Goal: Find specific page/section: Find specific page/section

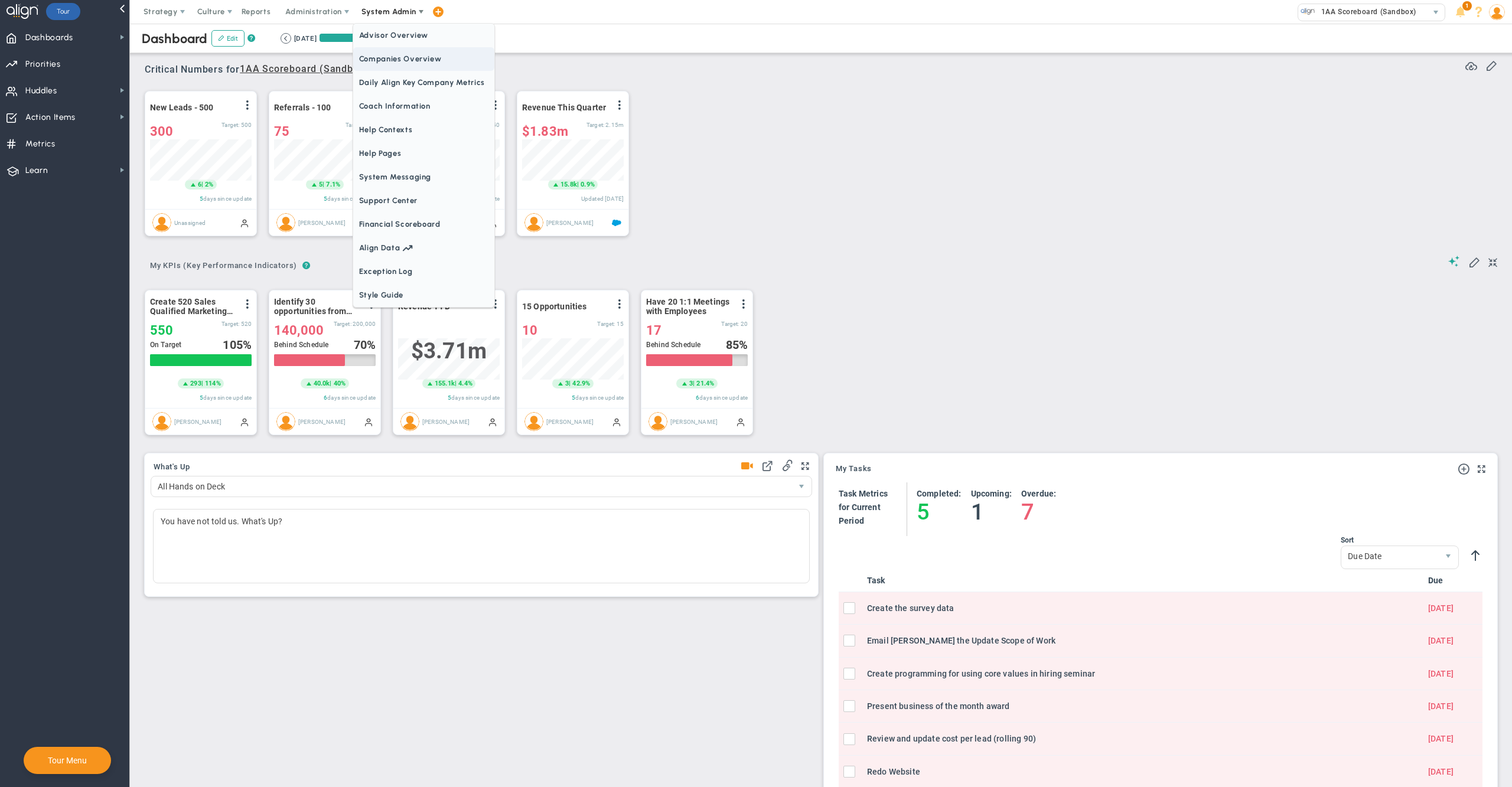
click at [401, 60] on span "Companies Overview" at bounding box center [423, 59] width 141 height 23
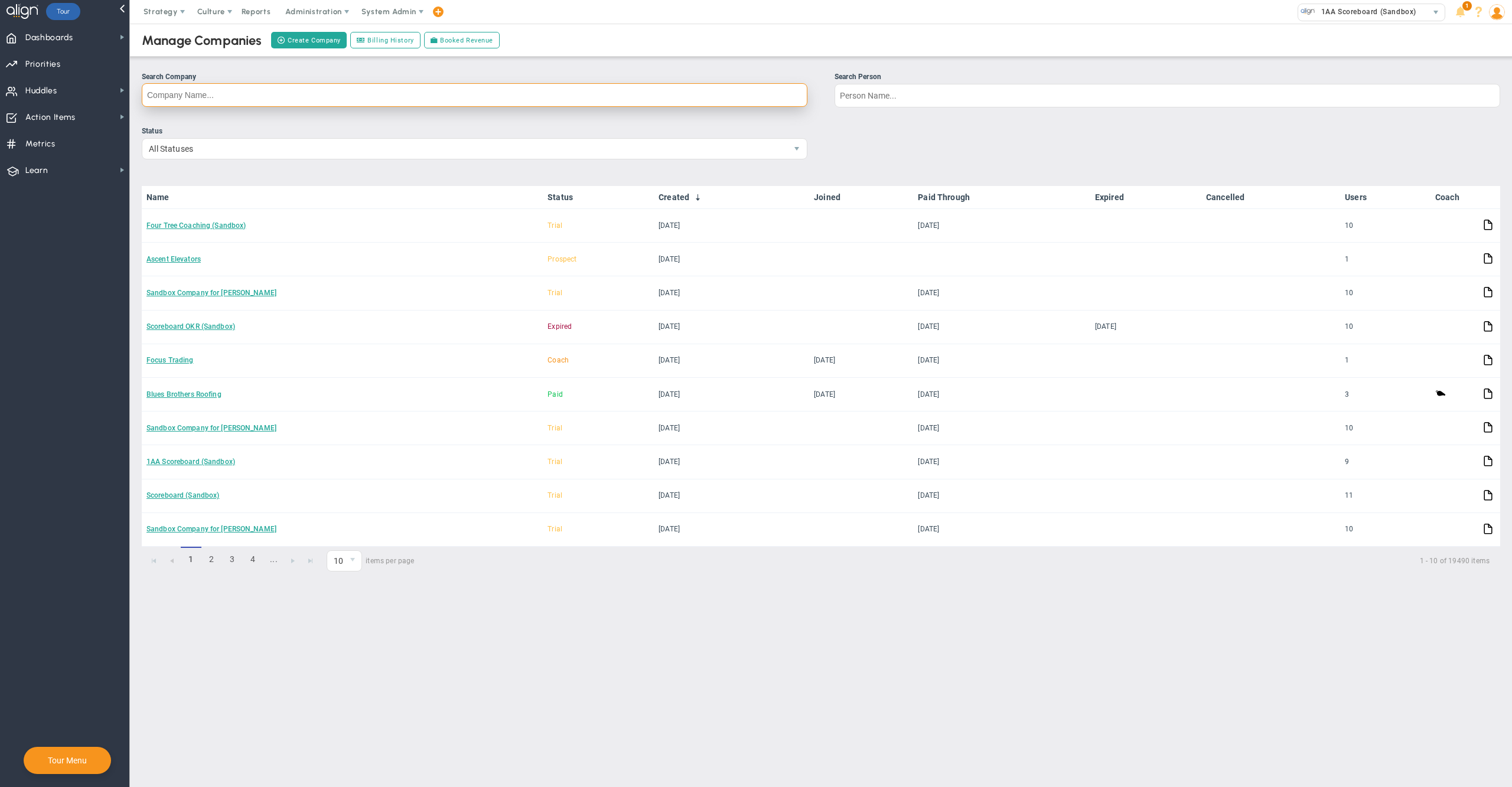
click at [709, 95] on input "Search Company" at bounding box center [474, 95] width 665 height 23
type input "universal medical"
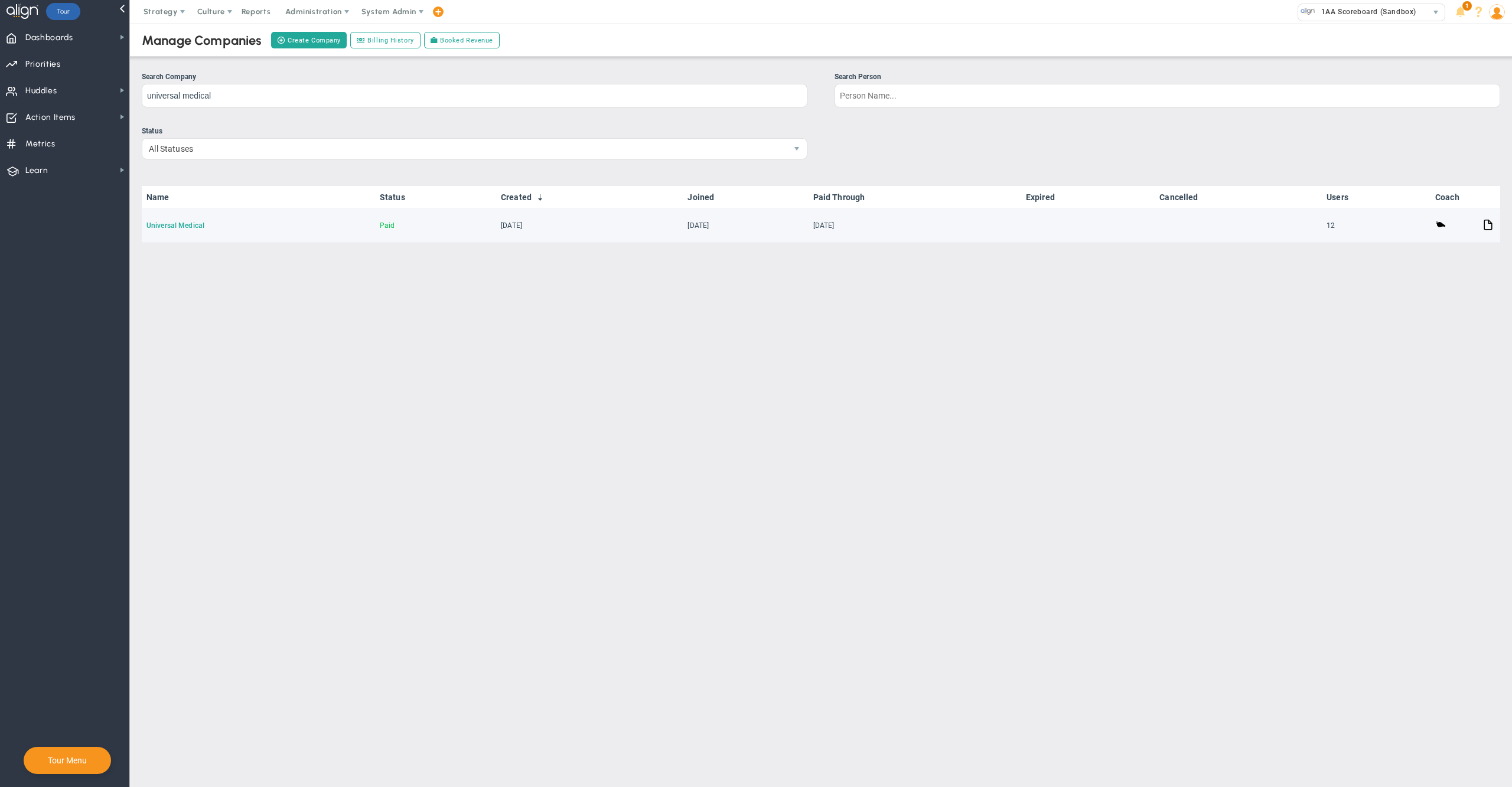
click at [173, 223] on link "Universal Medical" at bounding box center [175, 225] width 58 height 9
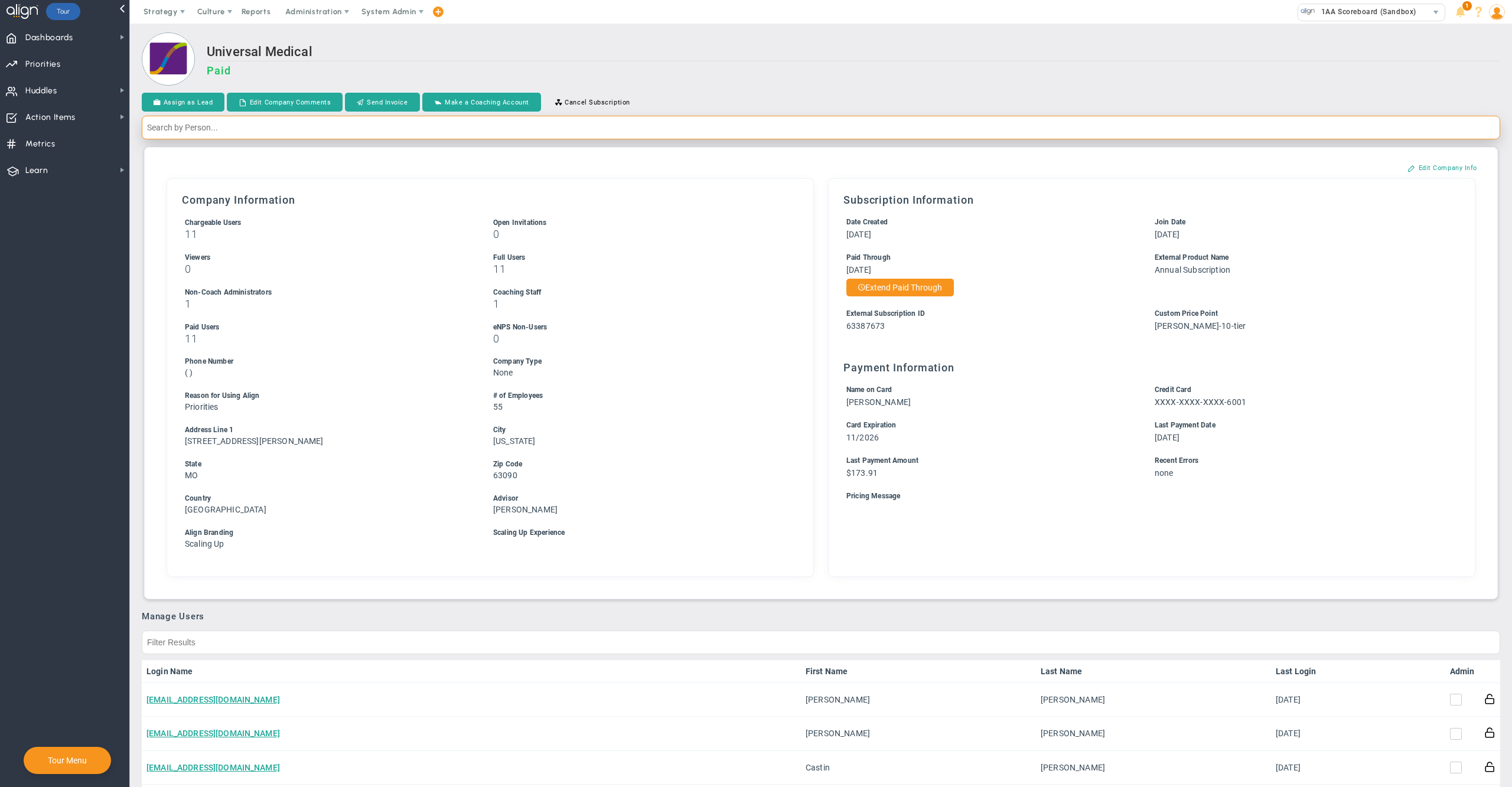
click at [448, 128] on input "text" at bounding box center [820, 128] width 1358 height 23
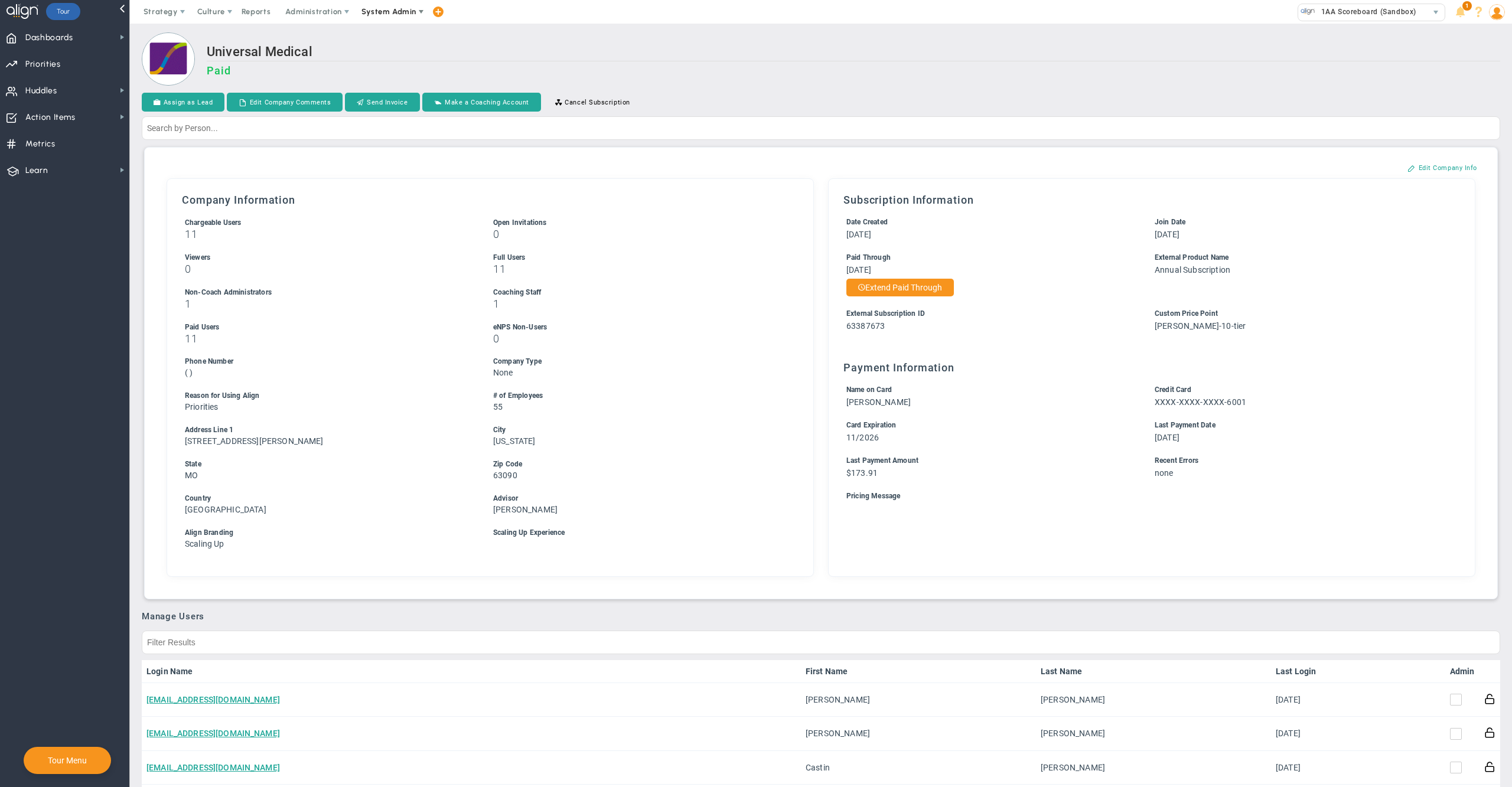
click at [397, 12] on span "System Admin" at bounding box center [389, 11] width 55 height 9
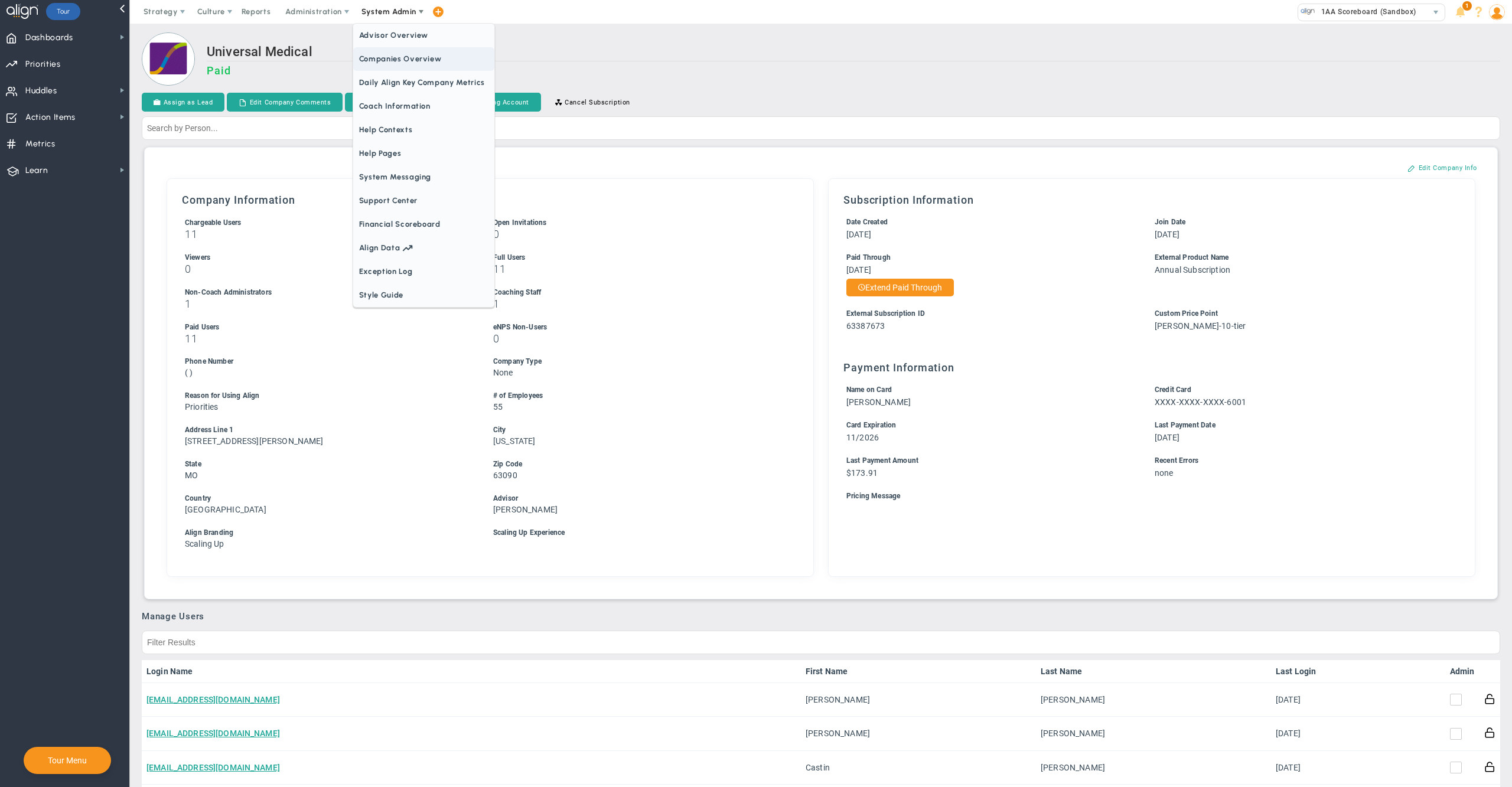
click at [402, 48] on span "Companies Overview" at bounding box center [423, 59] width 141 height 23
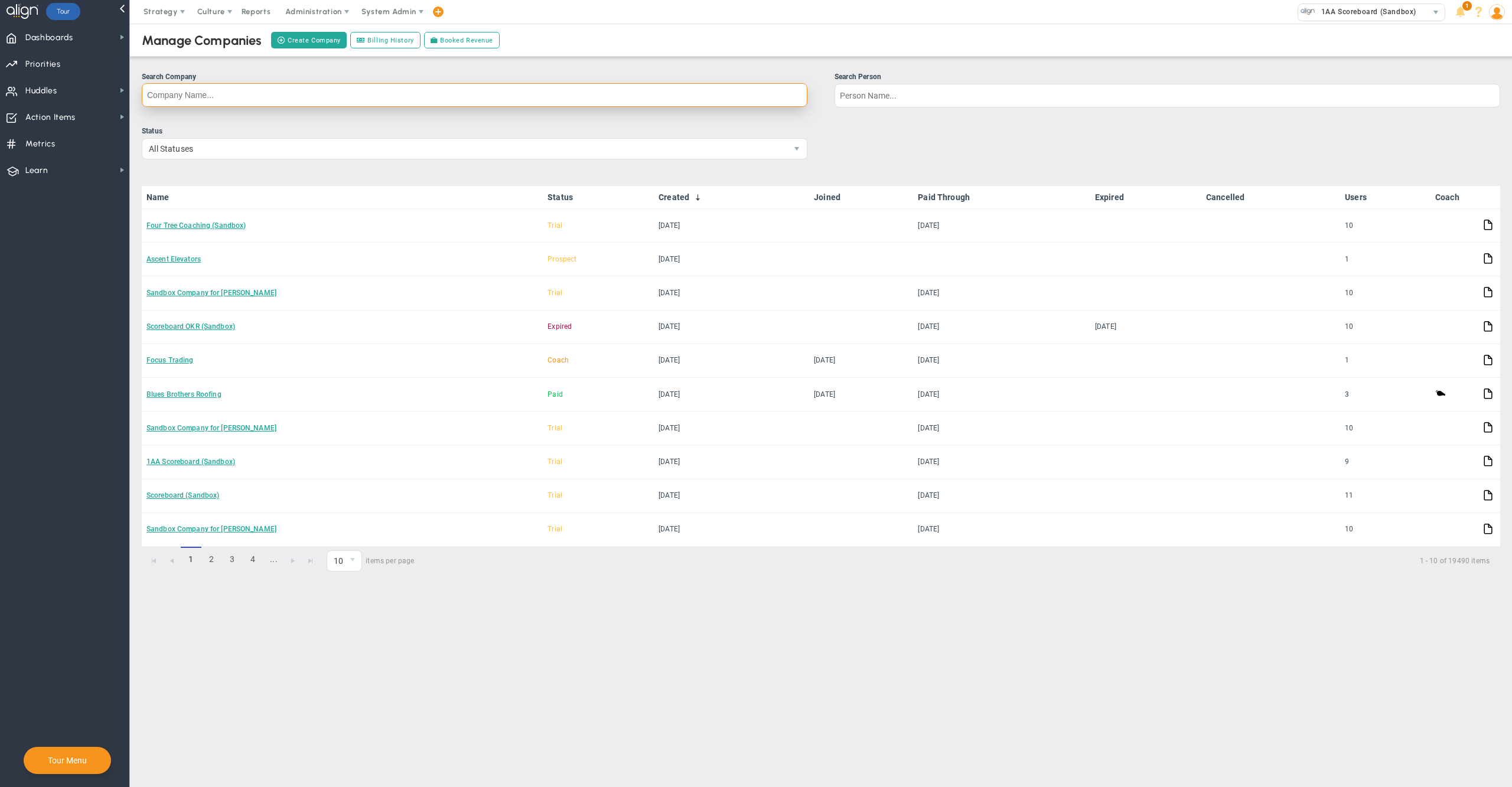
click at [438, 98] on input "Search Company" at bounding box center [474, 95] width 665 height 23
type input "blue"
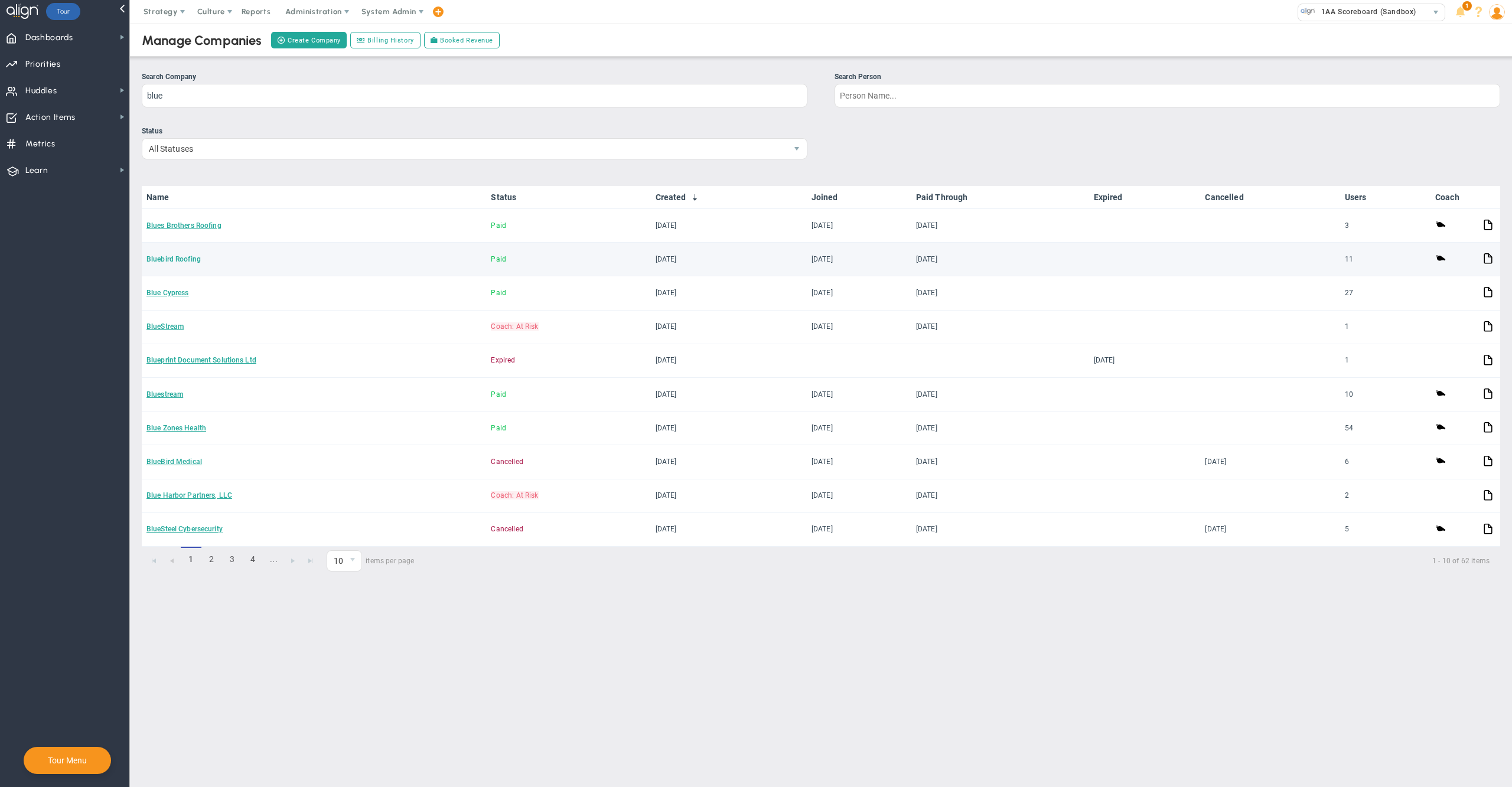
click at [180, 260] on link "Bluebird Roofing" at bounding box center [174, 259] width 55 height 9
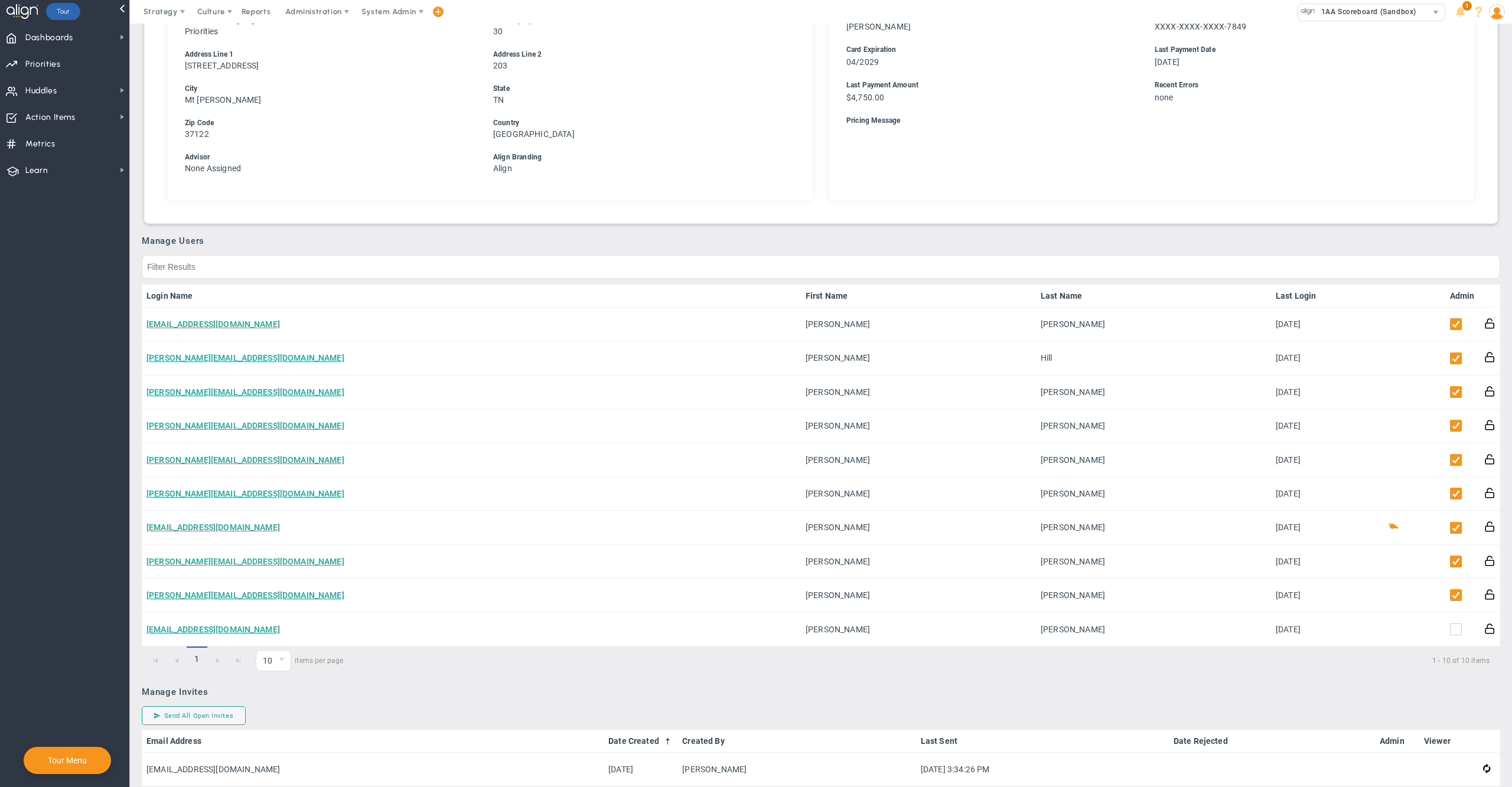
scroll to position [380, 0]
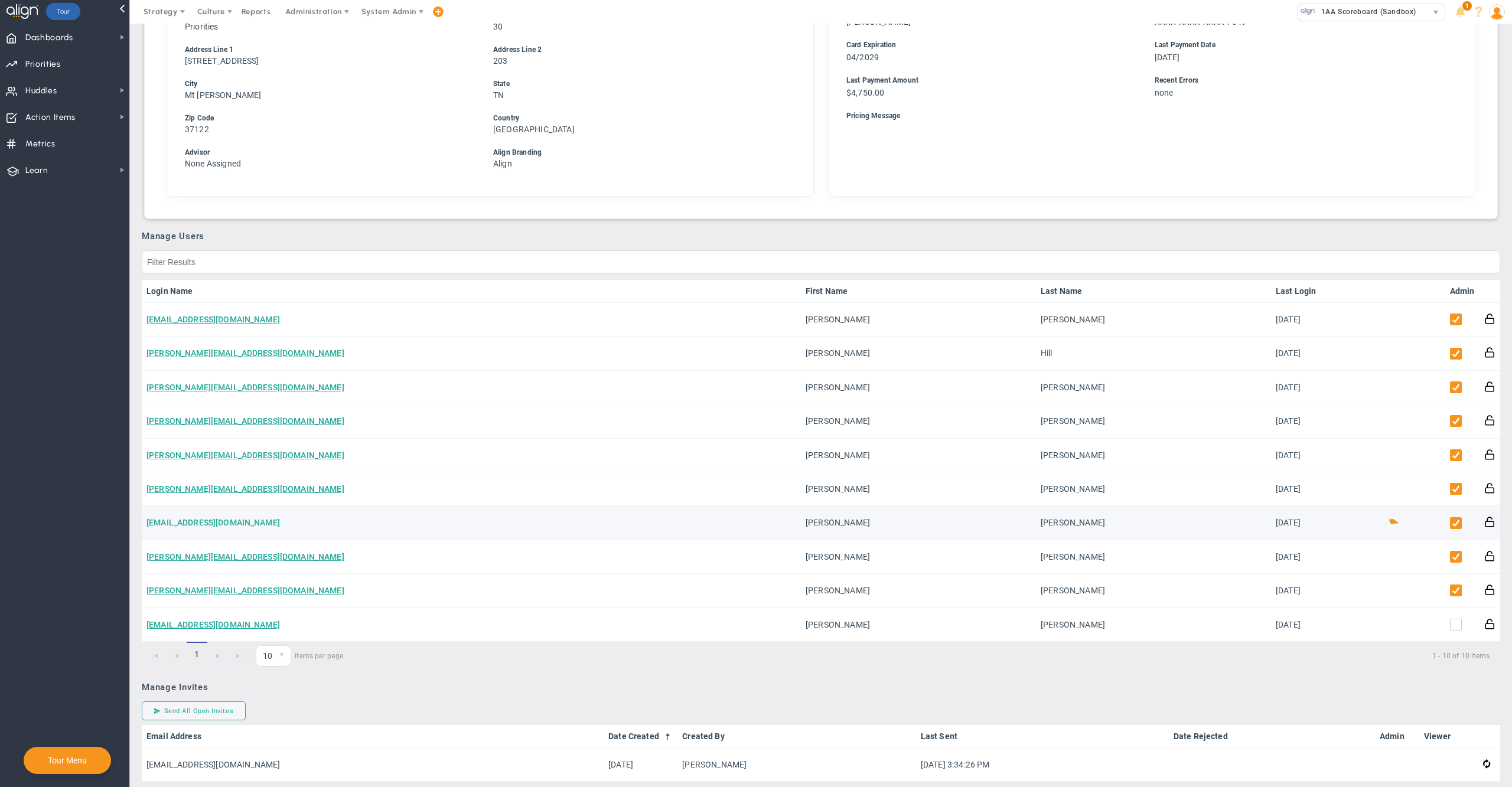
click at [213, 522] on link "[EMAIL_ADDRESS][DOMAIN_NAME]" at bounding box center [213, 523] width 133 height 9
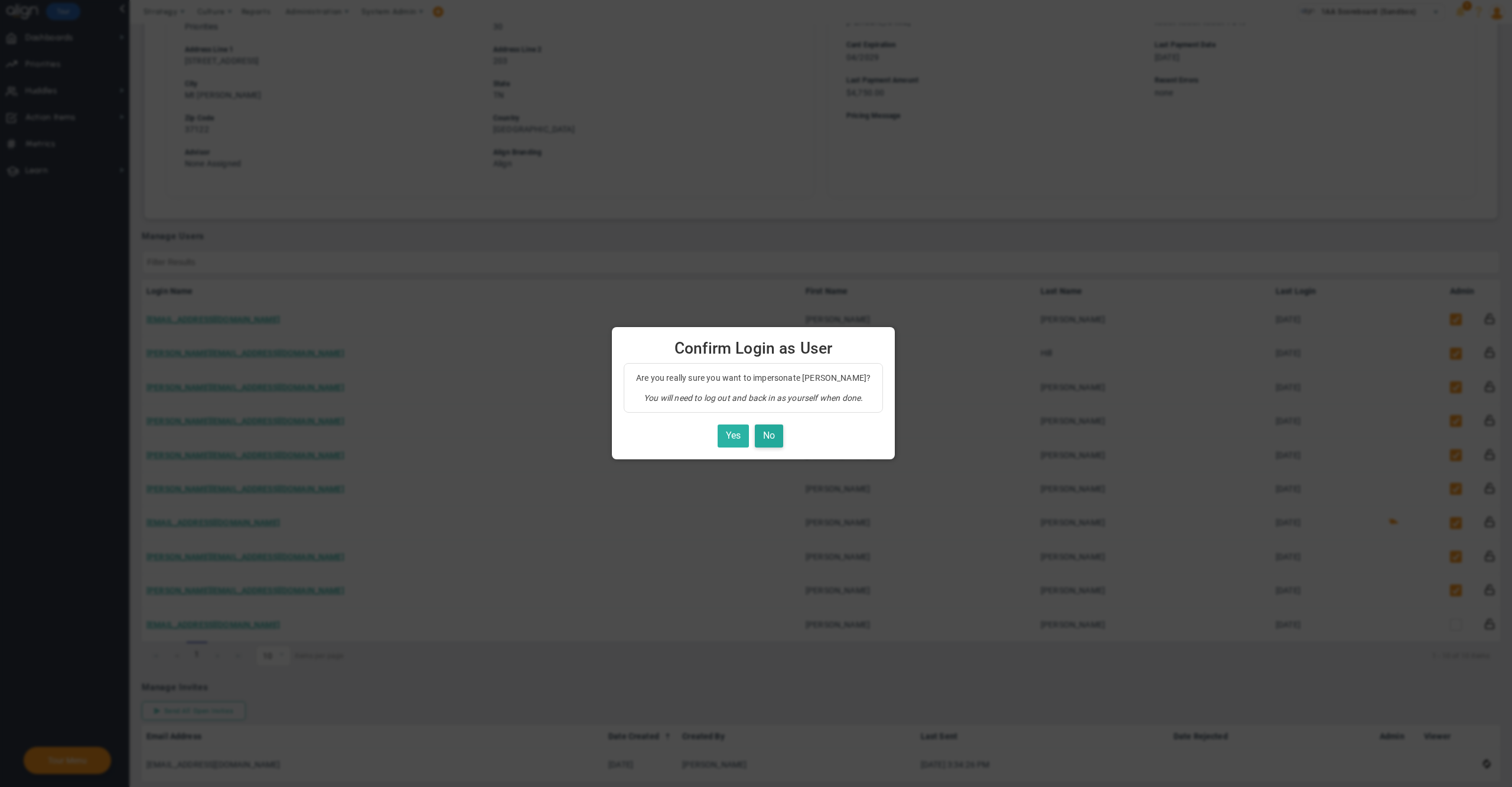
click at [738, 429] on button "Yes" at bounding box center [733, 436] width 31 height 23
